Goal: Find specific page/section: Find specific page/section

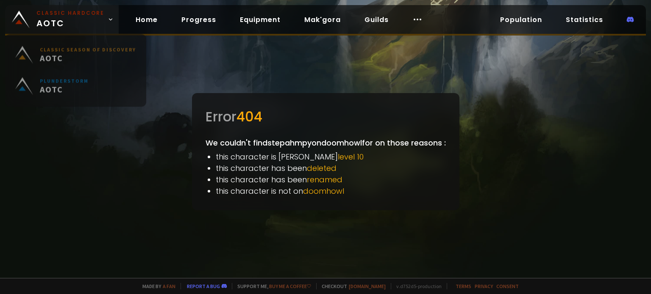
click at [66, 16] on small "Classic Hardcore" at bounding box center [70, 13] width 68 height 8
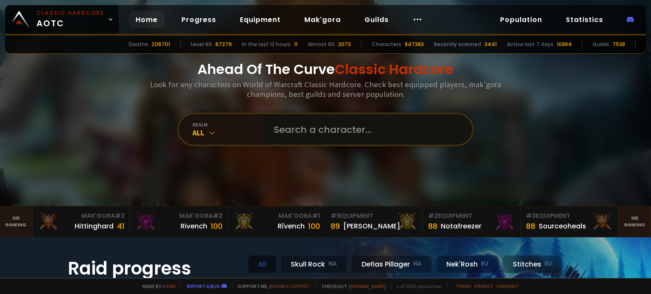
click at [279, 127] on input "text" at bounding box center [365, 129] width 193 height 30
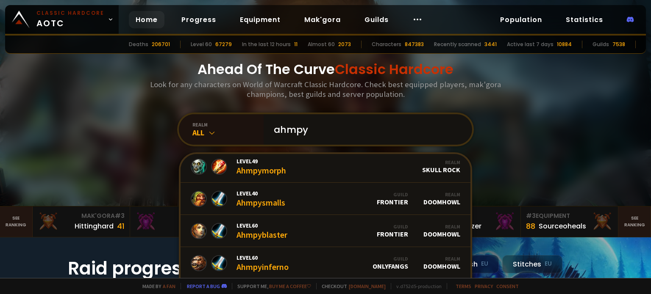
scroll to position [165, 0]
type input "ahmpy"
click at [310, 235] on link "Level 60 Ahmpyblaster Guild Frontier Realm Doomhowl" at bounding box center [325, 230] width 290 height 32
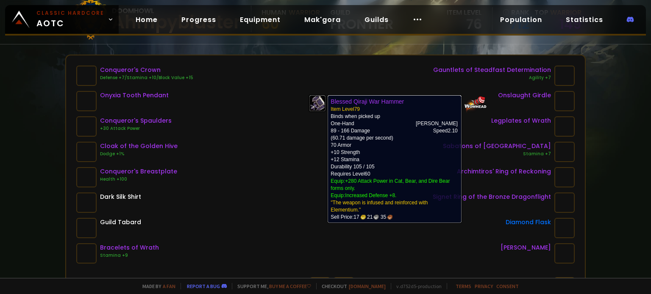
scroll to position [91, 0]
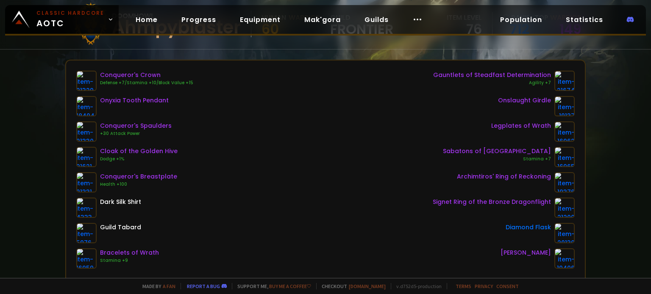
drag, startPoint x: 443, startPoint y: 119, endPoint x: 435, endPoint y: 144, distance: 26.1
click at [435, 144] on div "Gauntlets of Steadfast Determination Agility +7 Onslaught Girdle Legplates of W…" at bounding box center [503, 170] width 142 height 198
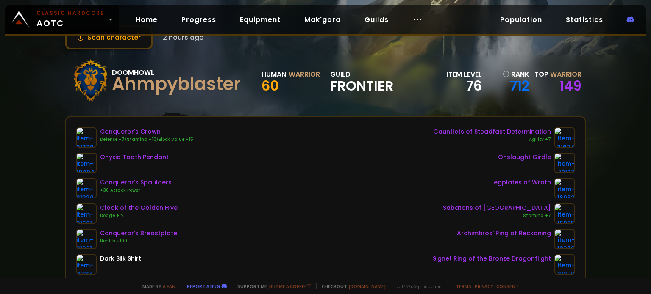
scroll to position [0, 0]
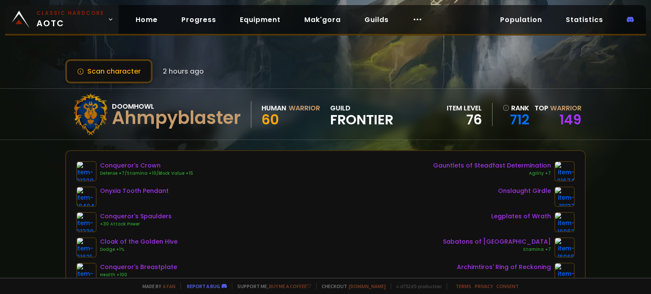
click at [64, 12] on small "Classic Hardcore" at bounding box center [70, 13] width 68 height 8
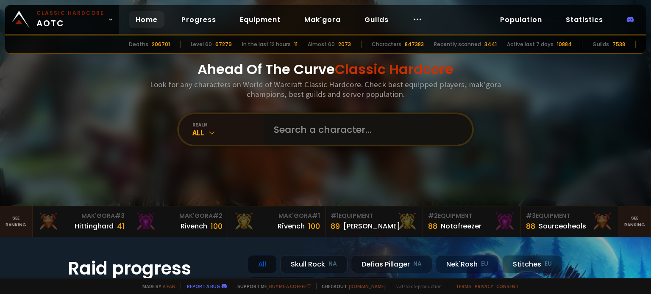
click at [269, 127] on input "text" at bounding box center [365, 129] width 193 height 30
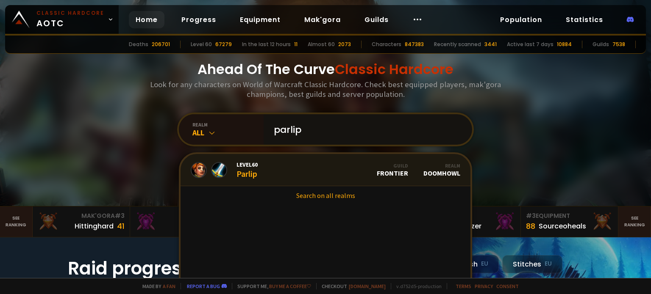
type input "parlip"
click at [285, 182] on link "Level 60 Parlip Guild Frontier Realm Doomhowl" at bounding box center [325, 170] width 290 height 32
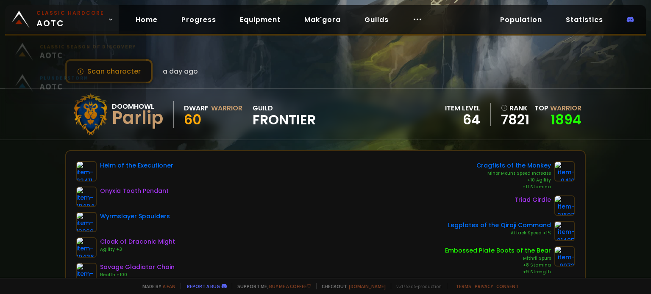
click at [51, 17] on span "Classic Hardcore AOTC" at bounding box center [70, 19] width 68 height 20
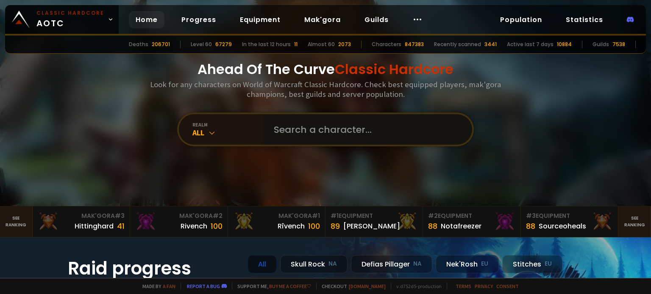
click at [288, 122] on input "text" at bounding box center [365, 129] width 193 height 30
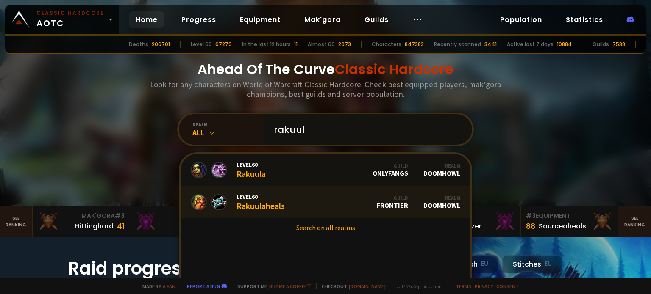
type input "rakuul"
click at [317, 201] on link "Level 60 Rakuulaheals Guild Frontier Realm Doomhowl" at bounding box center [325, 202] width 290 height 32
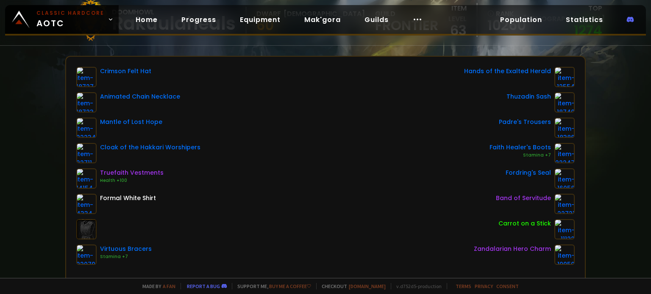
scroll to position [94, 0]
